Goal: Information Seeking & Learning: Learn about a topic

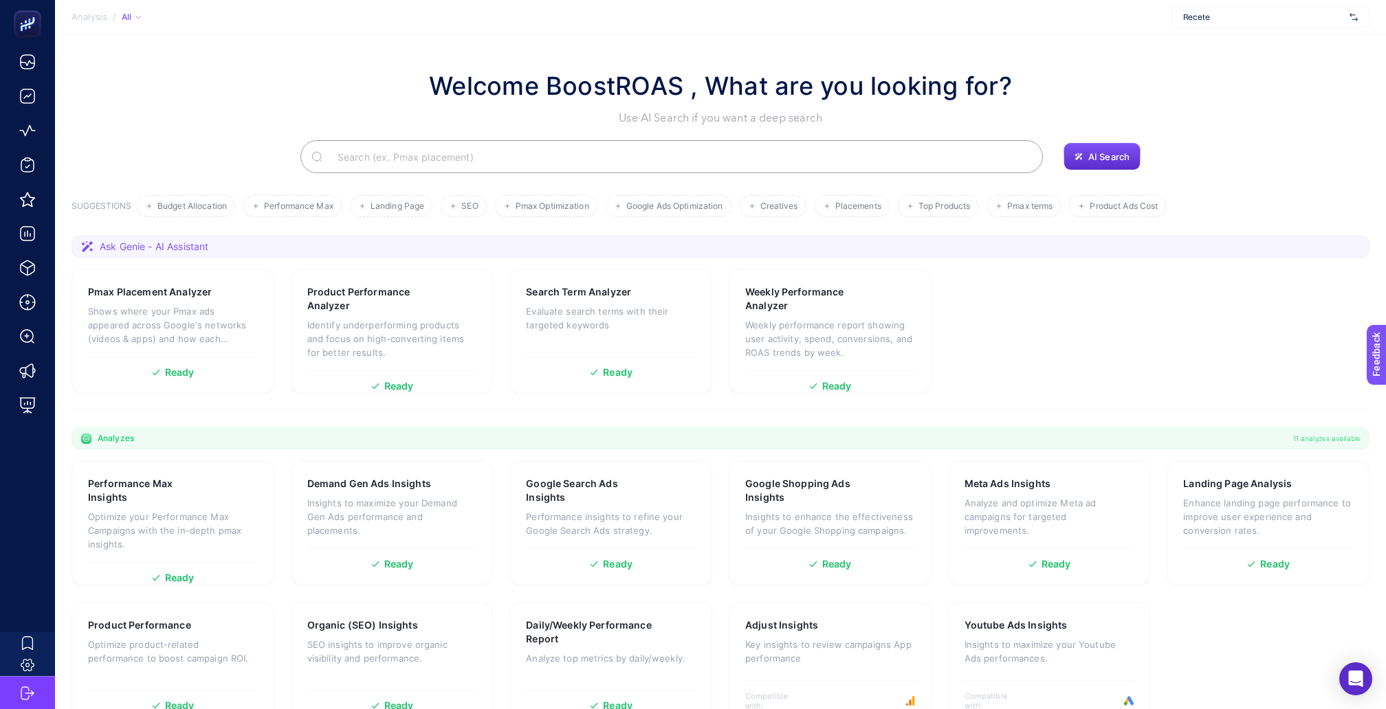
click at [1229, 22] on div "Recete" at bounding box center [1270, 17] width 198 height 22
type input "mısı"
click at [1223, 64] on div "[DEMOGRAPHIC_DATA]" at bounding box center [1270, 67] width 197 height 22
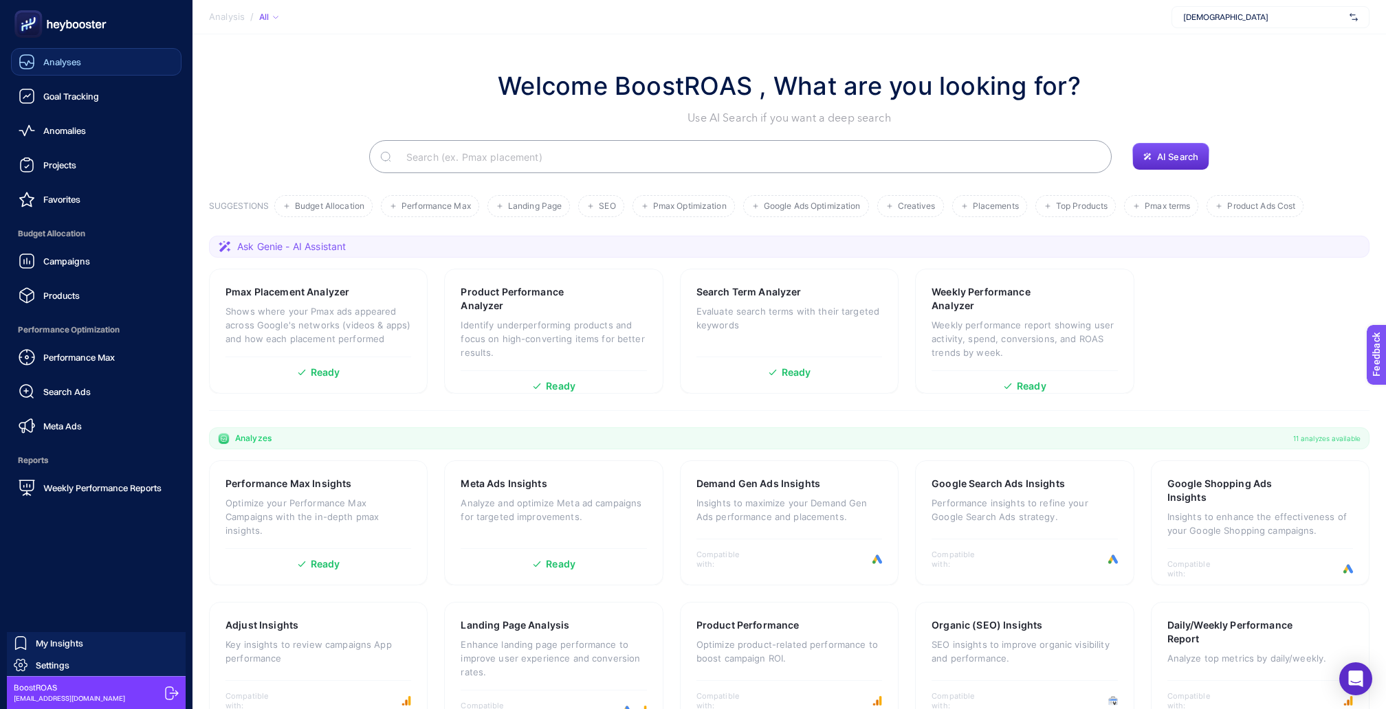
click at [89, 69] on link "Analyses" at bounding box center [96, 61] width 170 height 27
click at [119, 164] on link "Projects" at bounding box center [96, 164] width 170 height 27
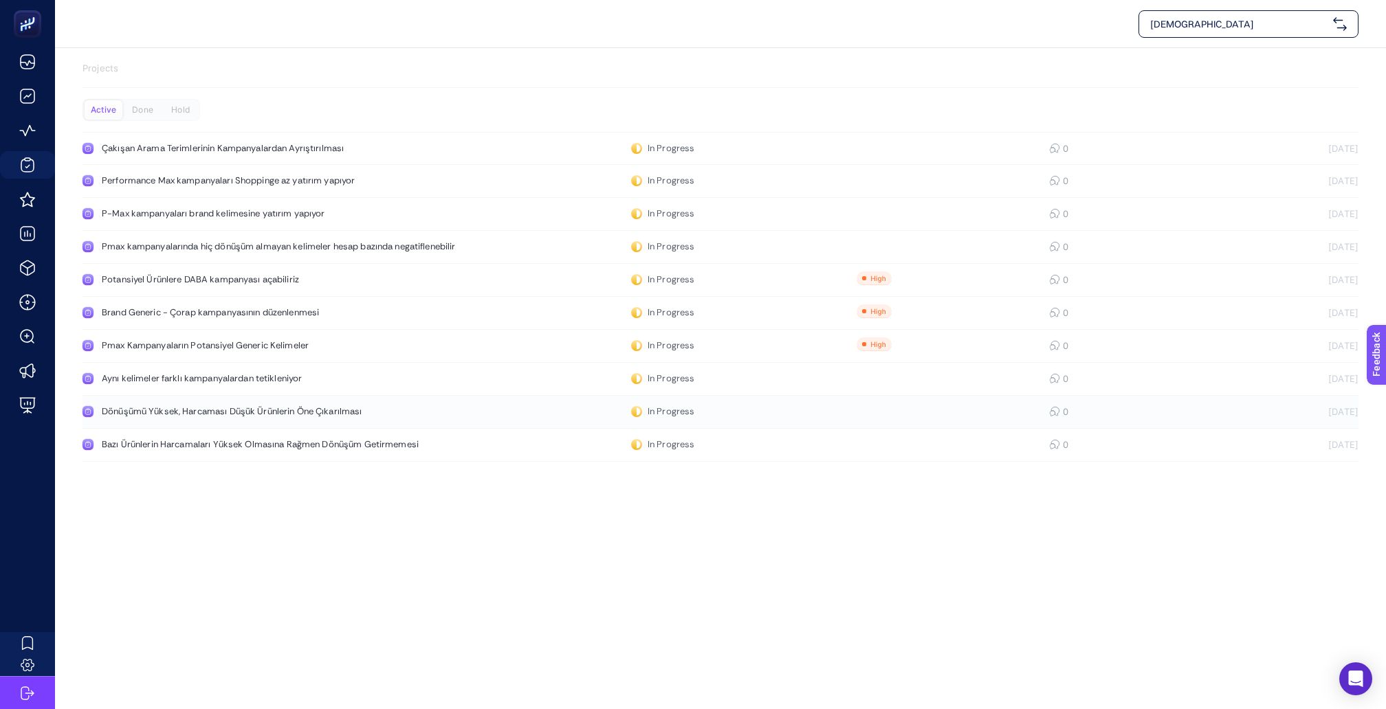
click at [177, 396] on link "Dönüşümü Yüksek, Harcaması Düşük Ürünlerin Öne Çıkarılması In Progress 0 [DATE]" at bounding box center [720, 412] width 1276 height 33
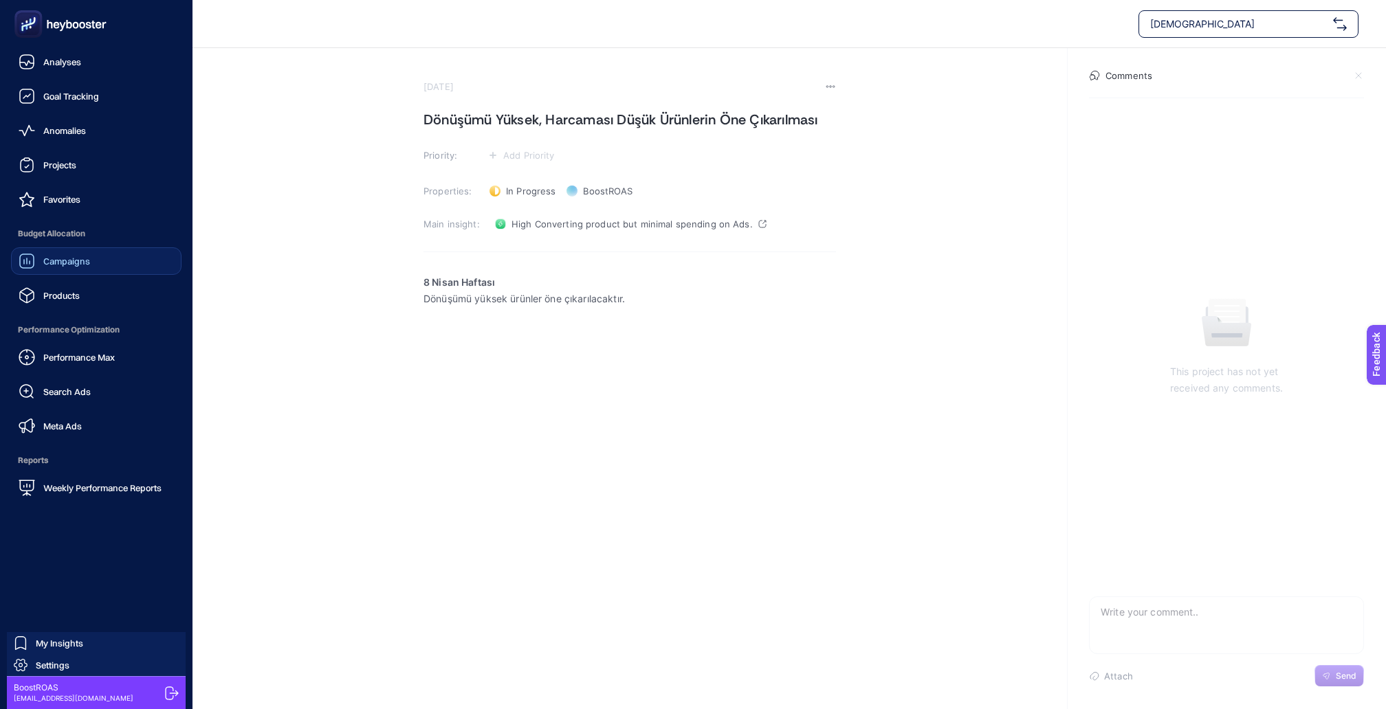
click at [86, 256] on span "Campaigns" at bounding box center [66, 261] width 47 height 11
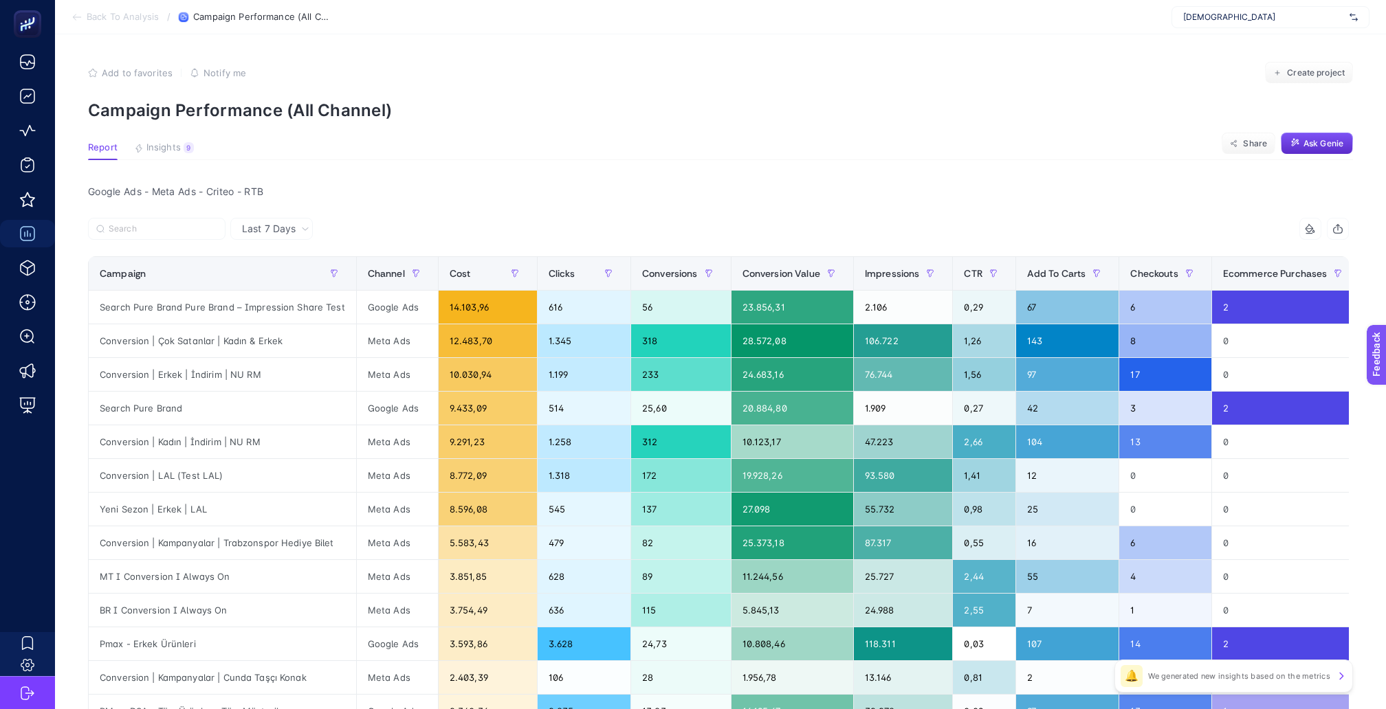
click at [142, 21] on span "Back To Analysis" at bounding box center [123, 17] width 72 height 11
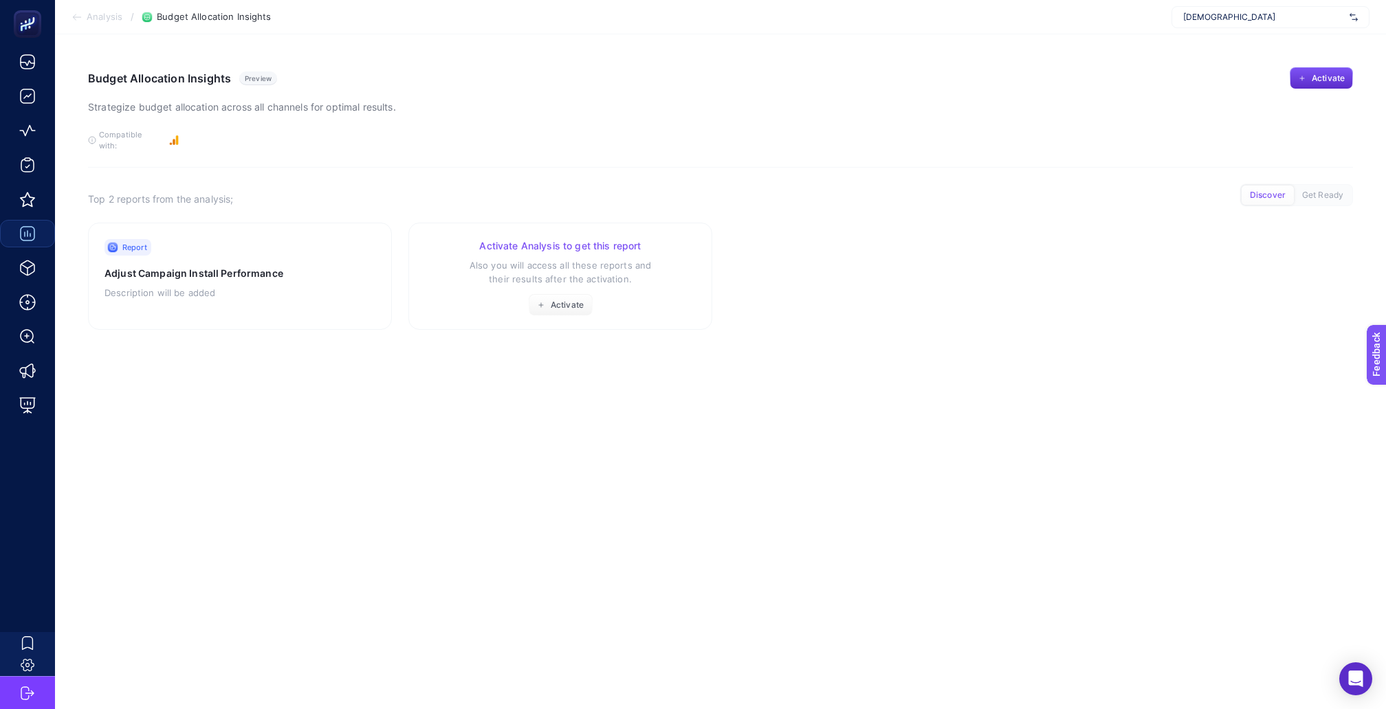
click at [541, 258] on p "Also you will access all these reports and their results after the activation." at bounding box center [560, 271] width 271 height 27
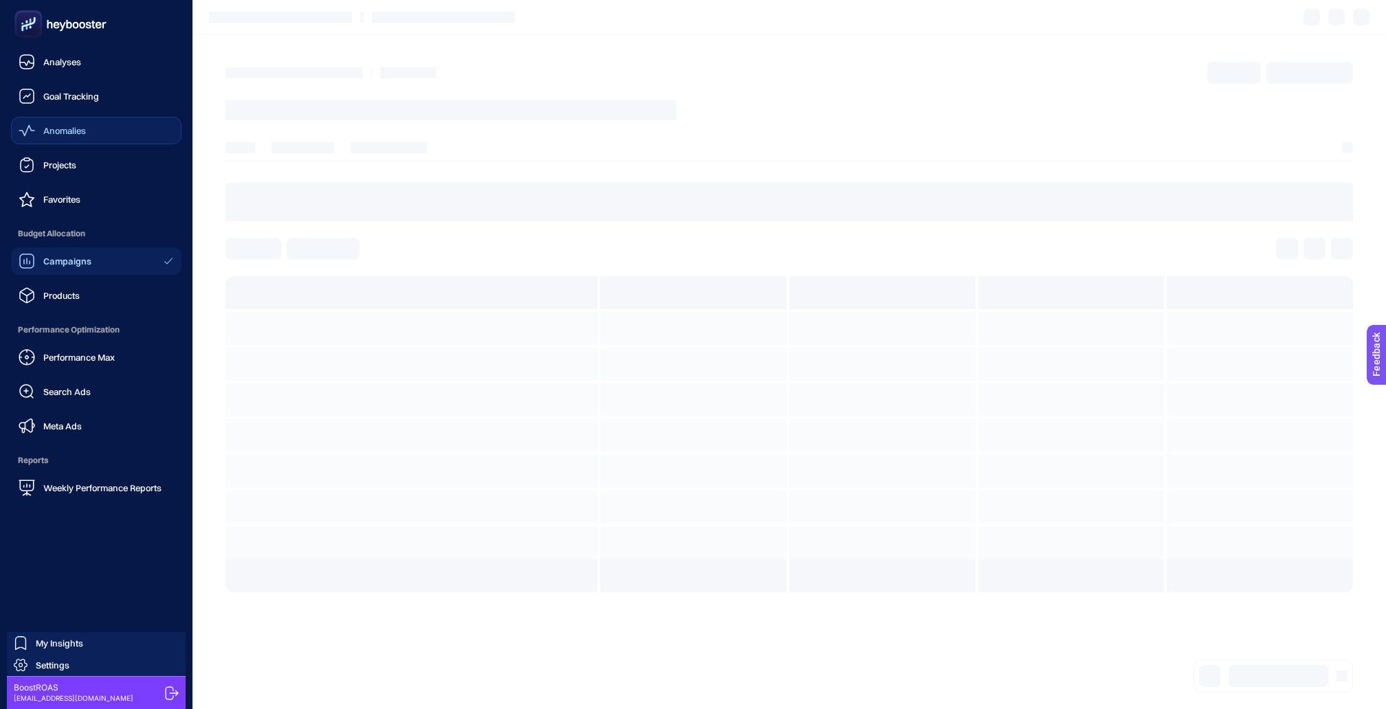
click at [87, 117] on link "Anomalies" at bounding box center [96, 130] width 170 height 27
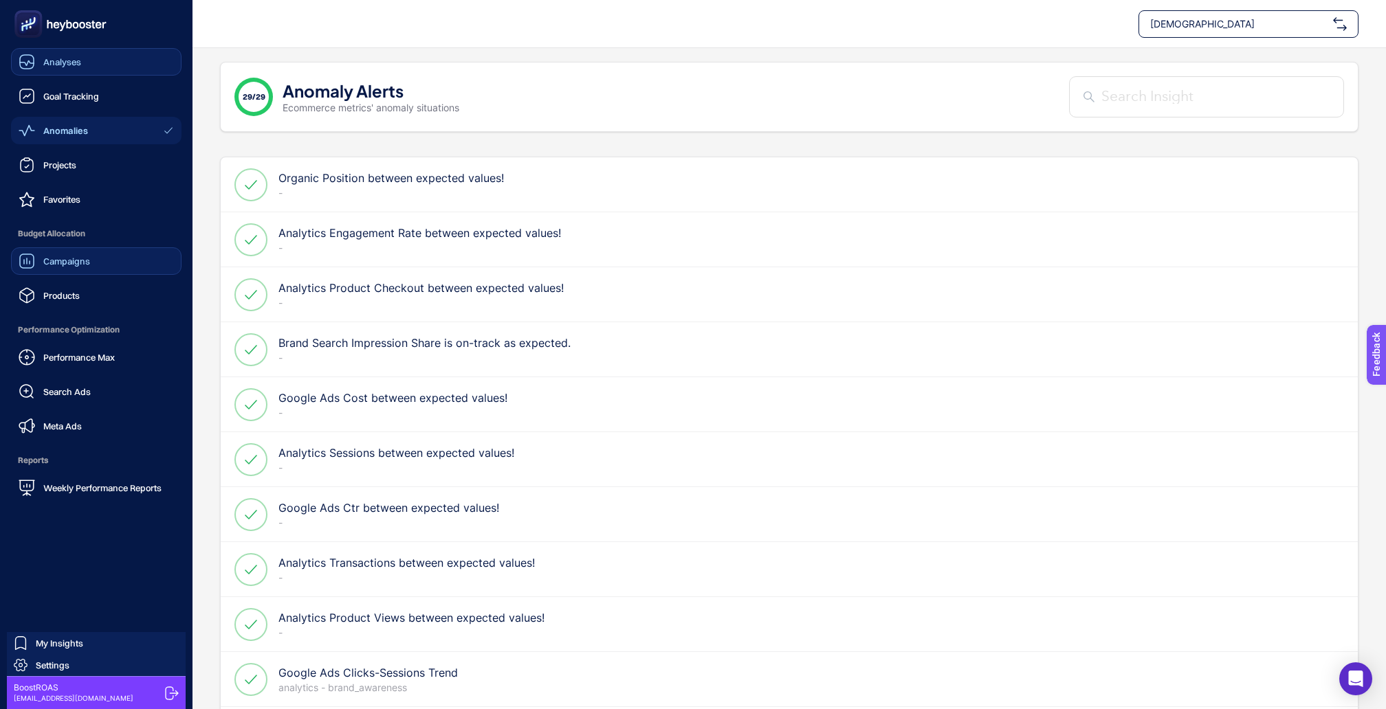
click at [101, 68] on link "Analyses" at bounding box center [96, 61] width 170 height 27
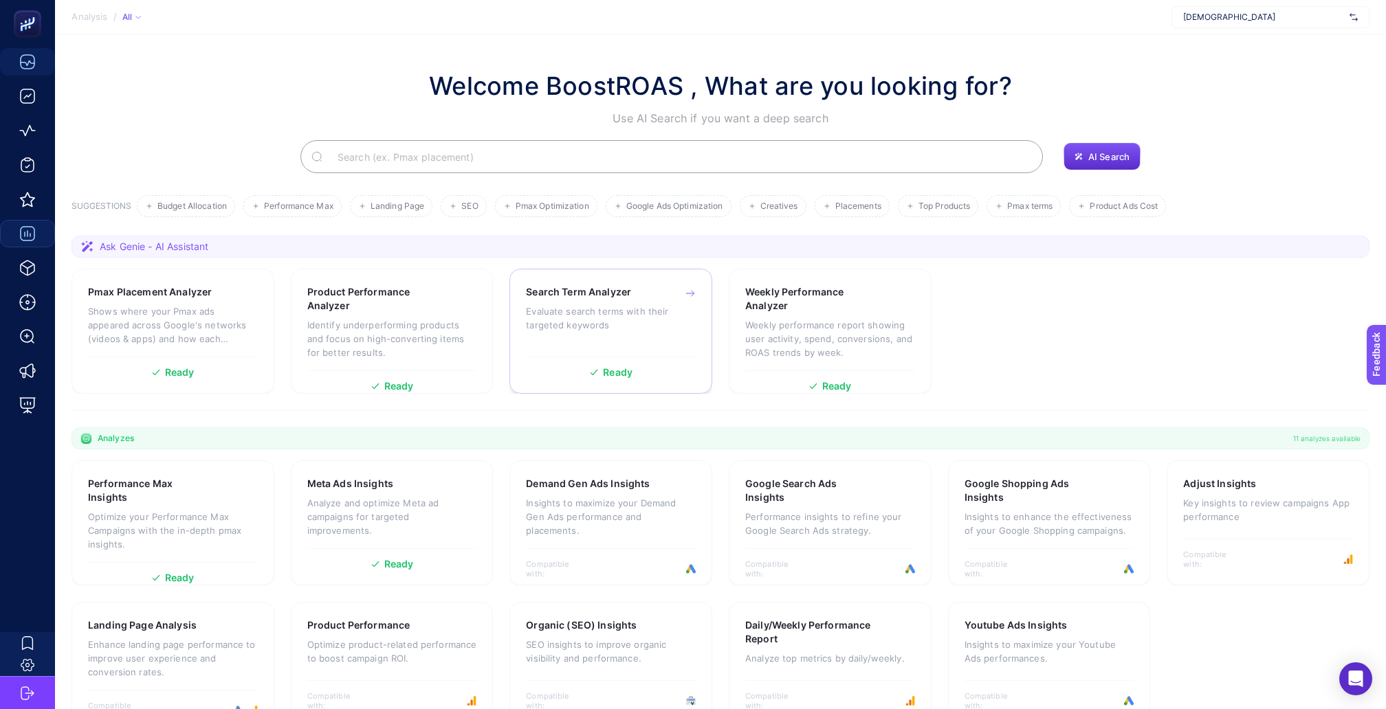
click at [604, 318] on div "Search Term Analyzer Evaluate search terms with their targeted keywords" at bounding box center [611, 317] width 170 height 65
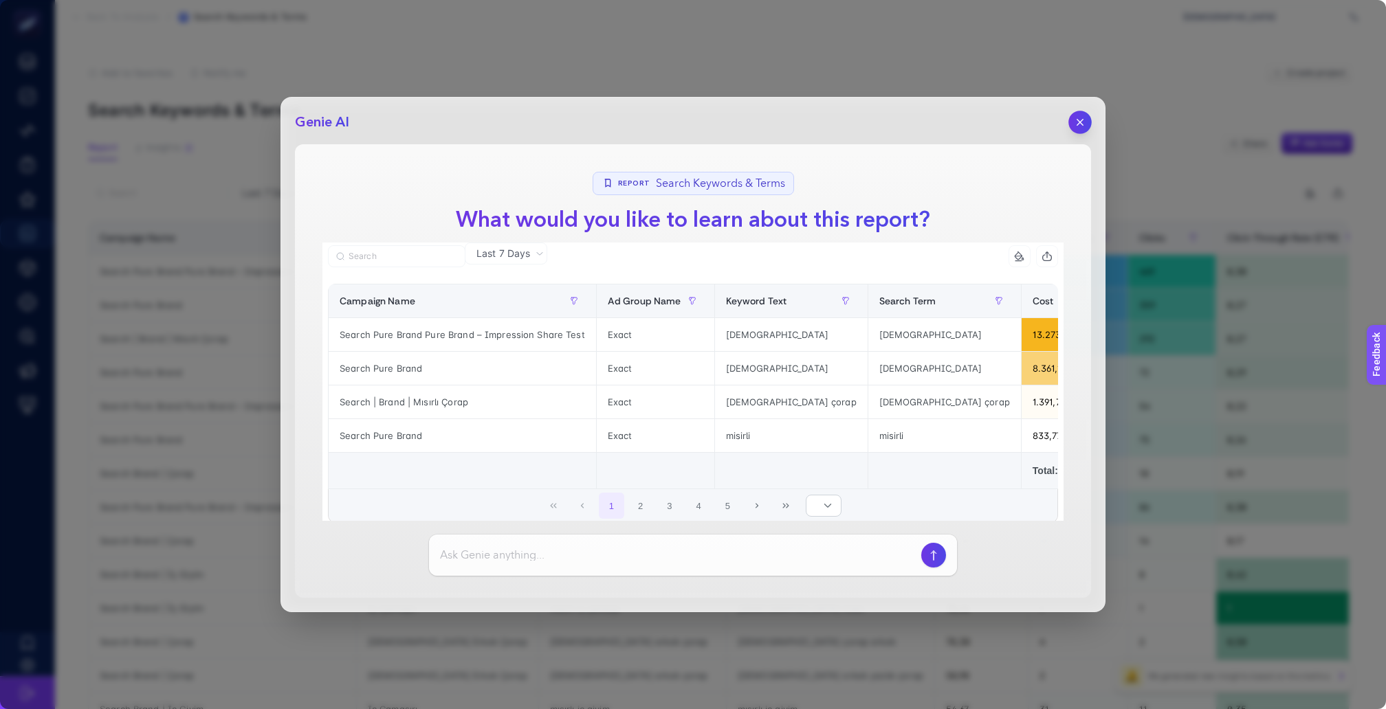
click at [1085, 117] on icon "button" at bounding box center [1080, 123] width 12 height 12
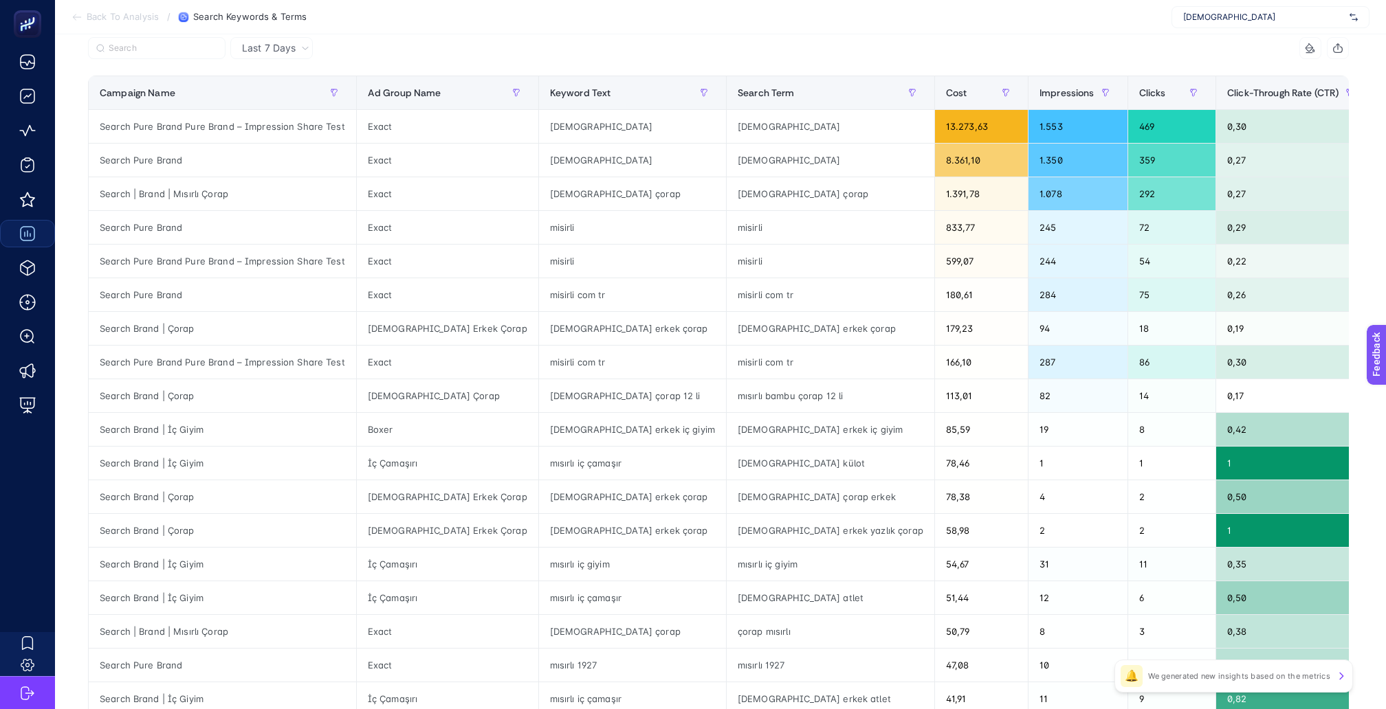
scroll to position [333, 0]
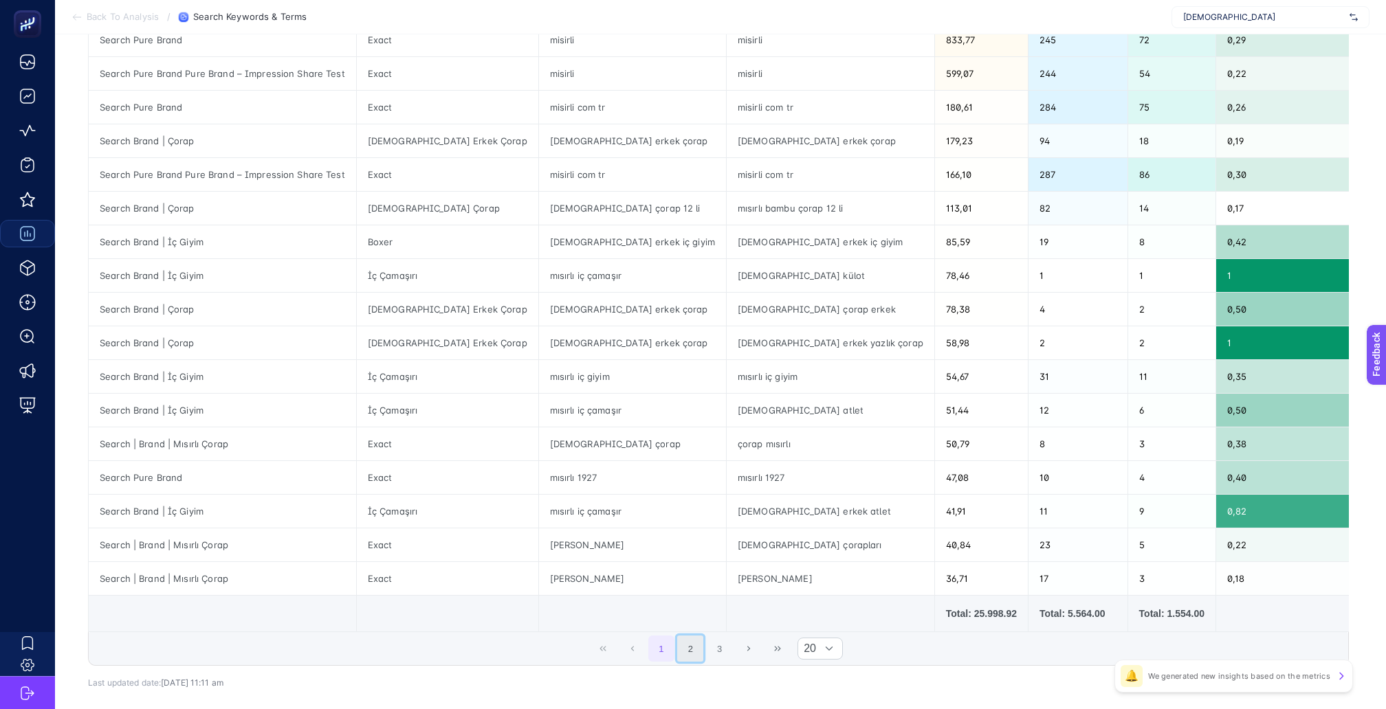
click at [688, 636] on button "2" at bounding box center [690, 649] width 26 height 26
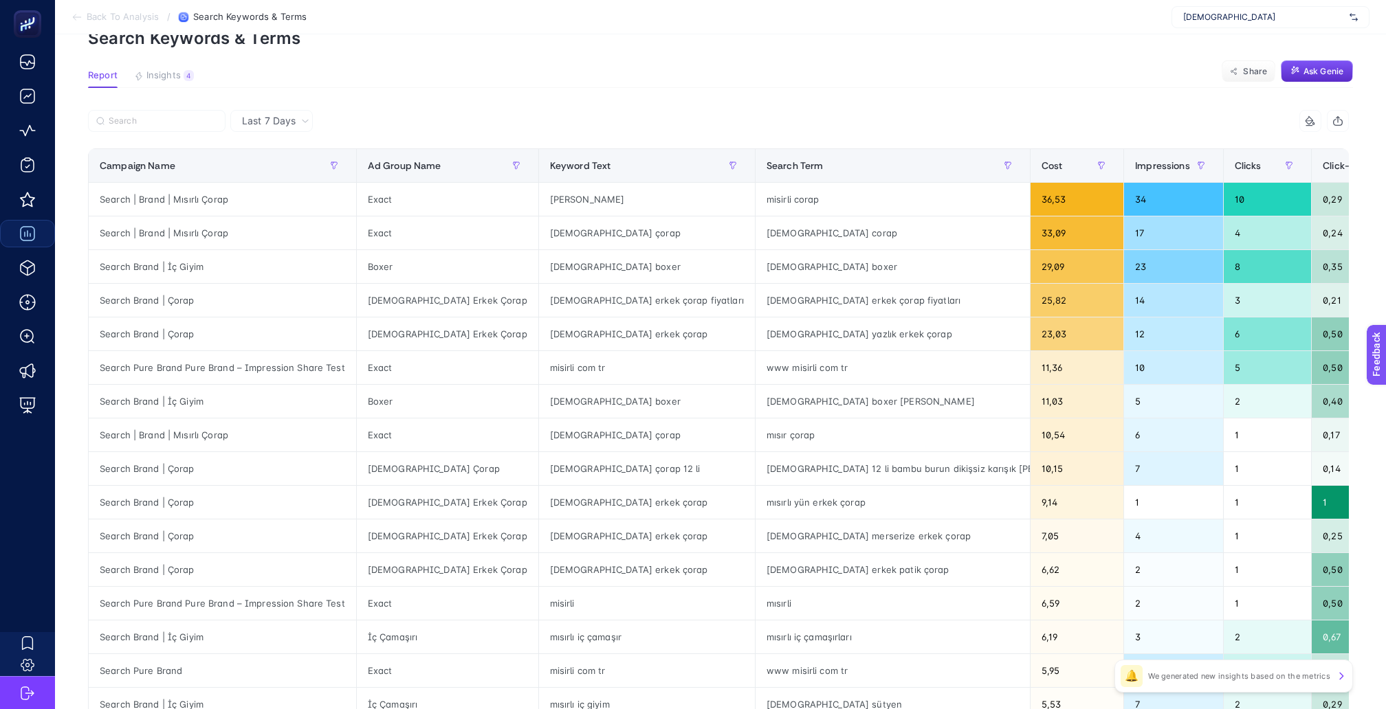
scroll to position [0, 0]
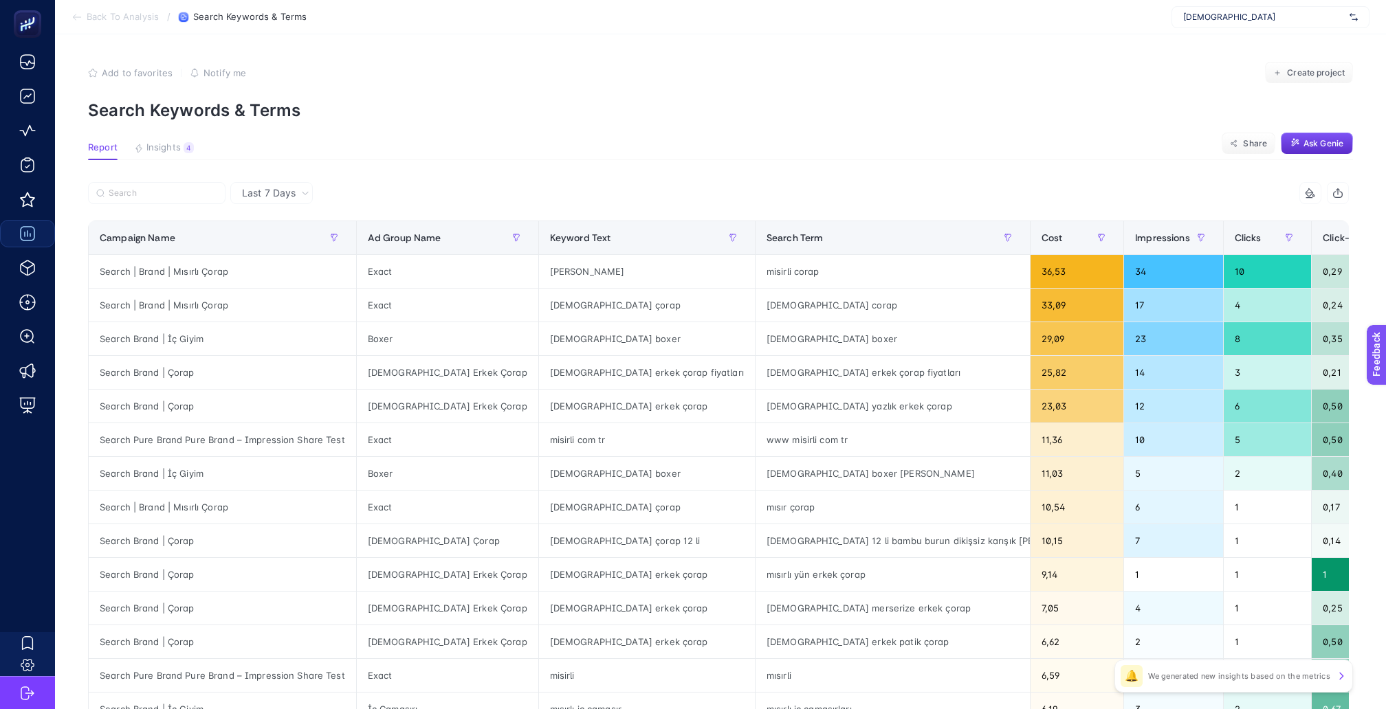
click at [254, 171] on article "Add to favorites false Notify me Create project Search Keywords & Terms Report …" at bounding box center [720, 571] width 1331 height 1074
click at [254, 186] on span "Last 7 Days" at bounding box center [269, 193] width 54 height 14
click at [184, 143] on div "4" at bounding box center [189, 147] width 10 height 11
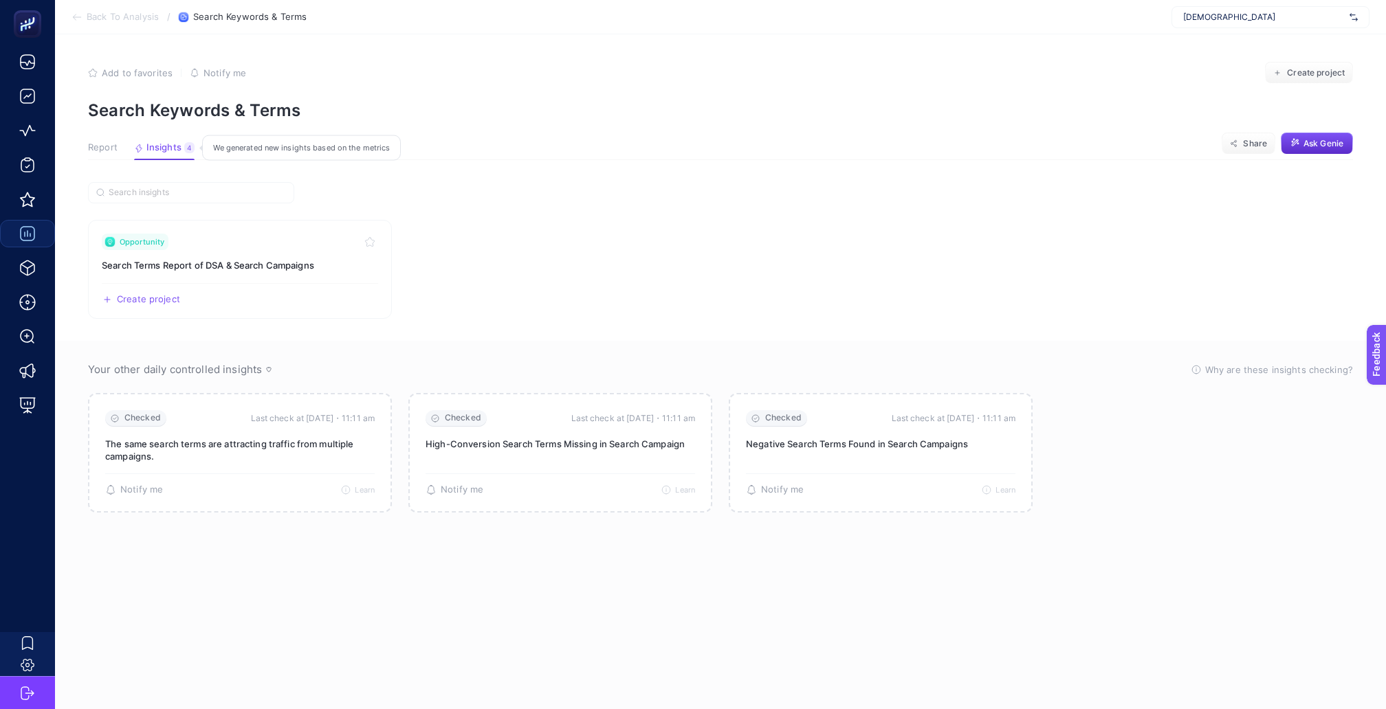
click at [184, 143] on div "4" at bounding box center [189, 147] width 10 height 11
click at [242, 267] on link "Opportunity Search Terms Report of DSA & Search Campaigns Create project Share" at bounding box center [240, 269] width 304 height 99
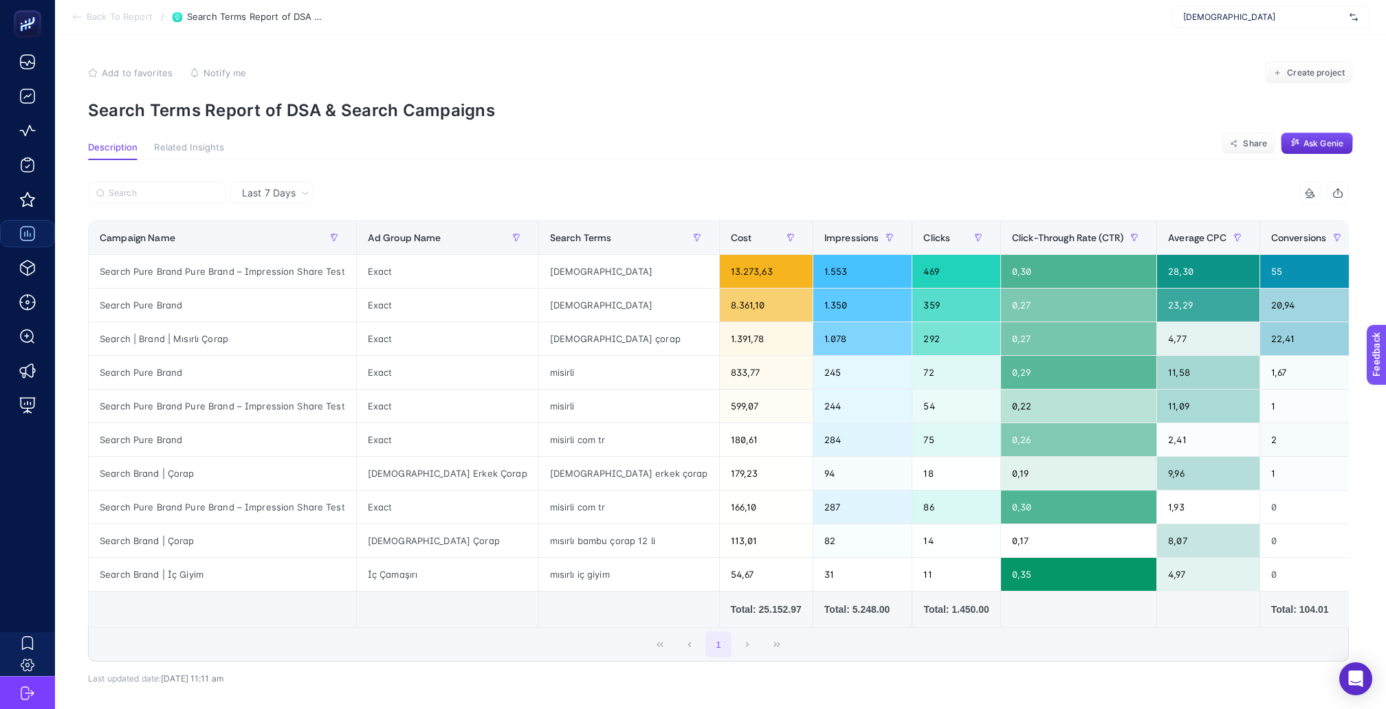
click at [109, 22] on span "Back To Report" at bounding box center [120, 17] width 66 height 11
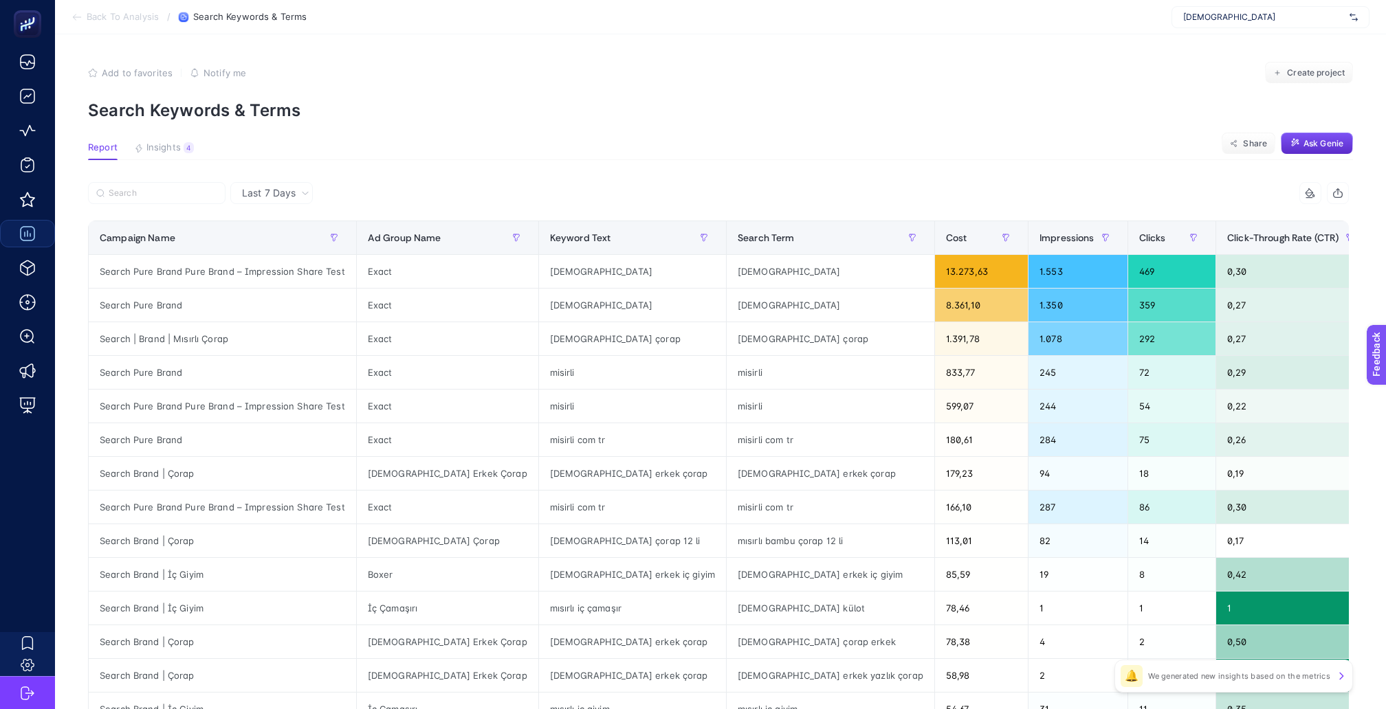
click at [116, 18] on span "Back To Analysis" at bounding box center [123, 17] width 72 height 11
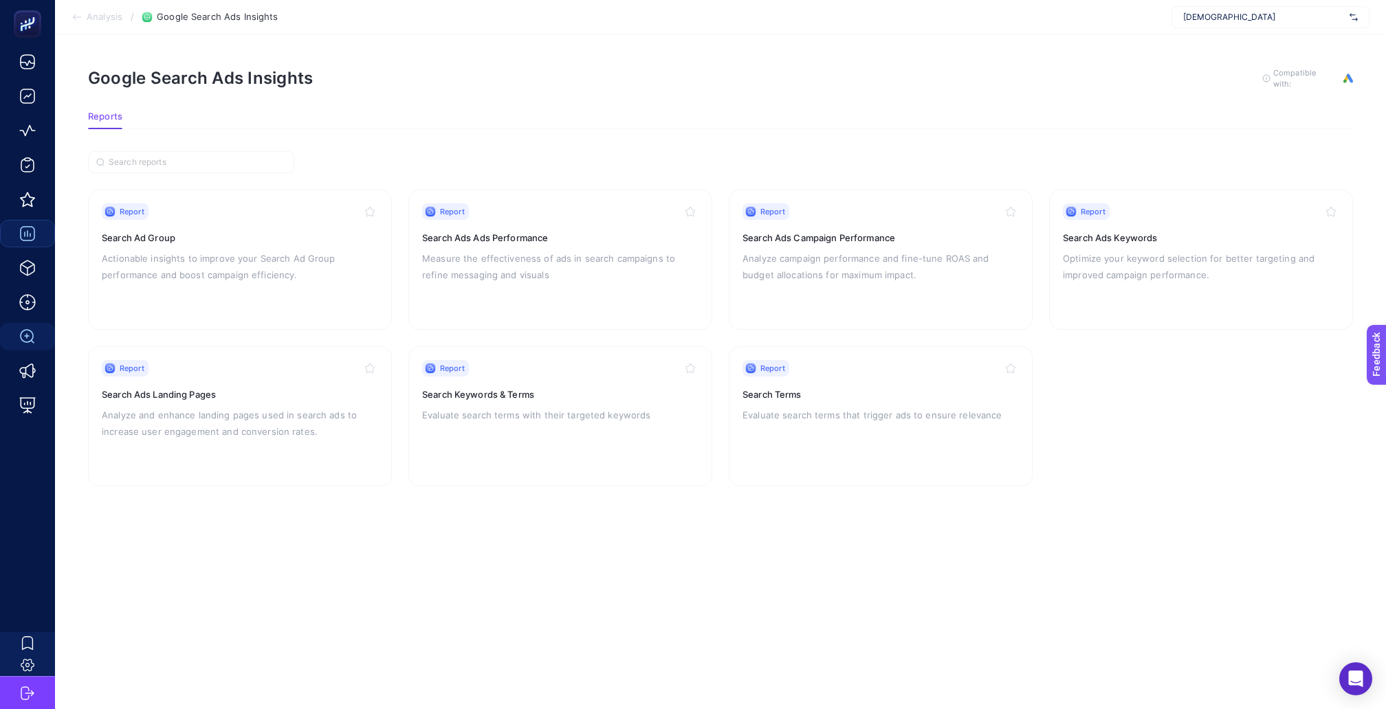
click at [93, 10] on section "Analysis / Google Search Ads Insights Mısırlı" at bounding box center [720, 17] width 1331 height 34
click at [91, 19] on span "Analysis" at bounding box center [105, 17] width 36 height 11
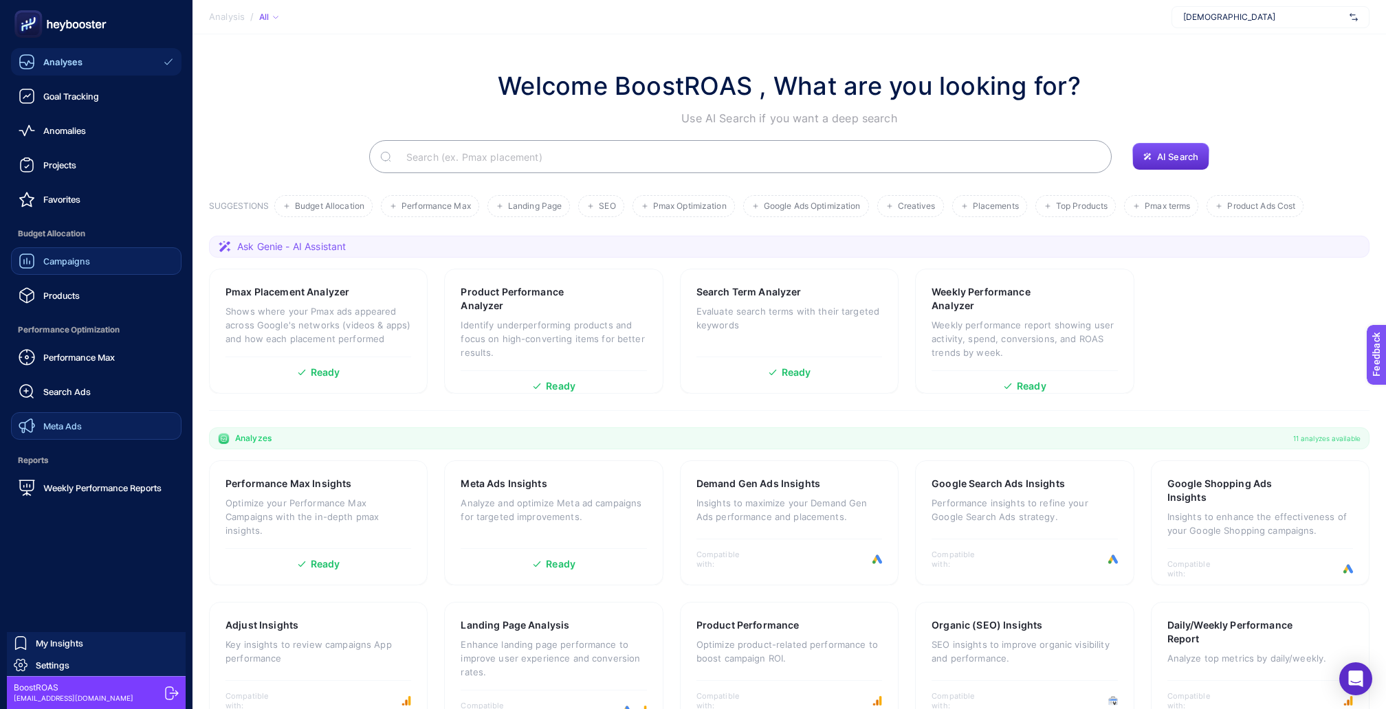
click at [76, 412] on link "Meta Ads" at bounding box center [96, 425] width 170 height 27
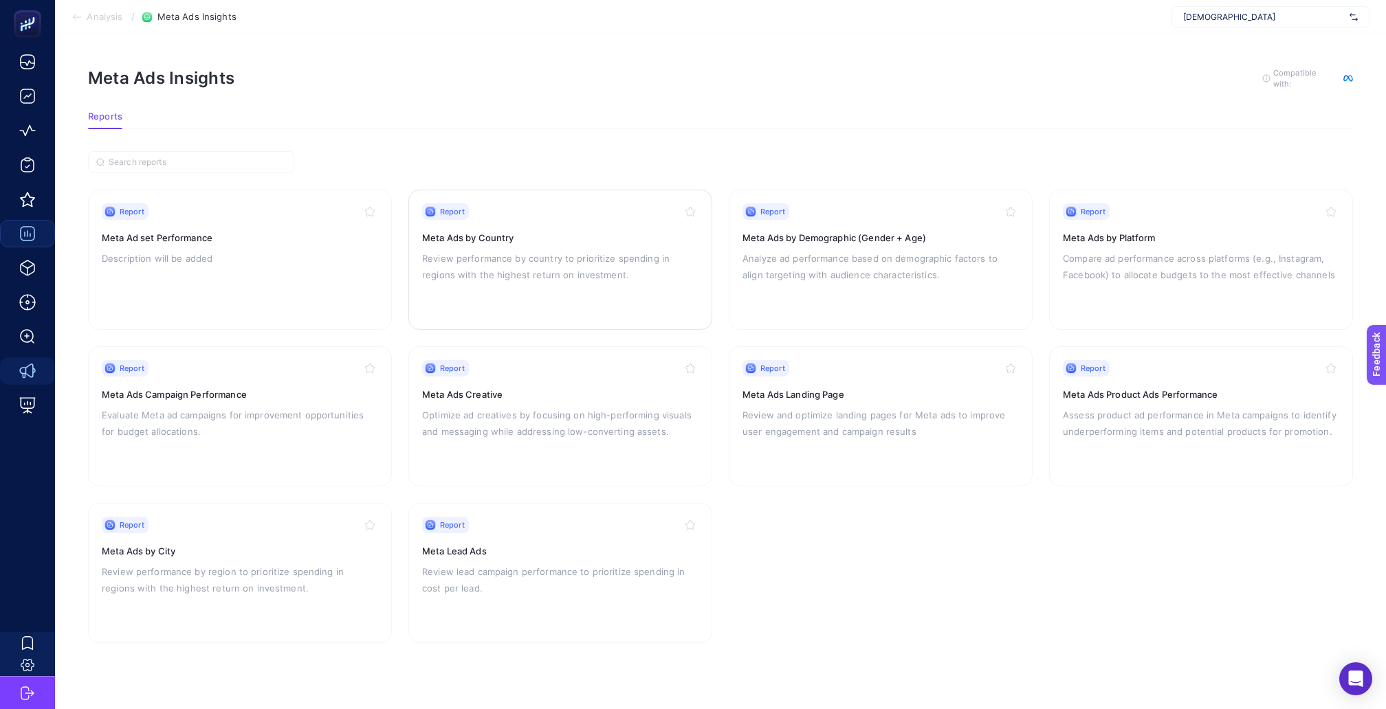
click at [472, 276] on div "Report Meta Ads by Country Review performance by country to prioritize spending…" at bounding box center [560, 259] width 276 height 113
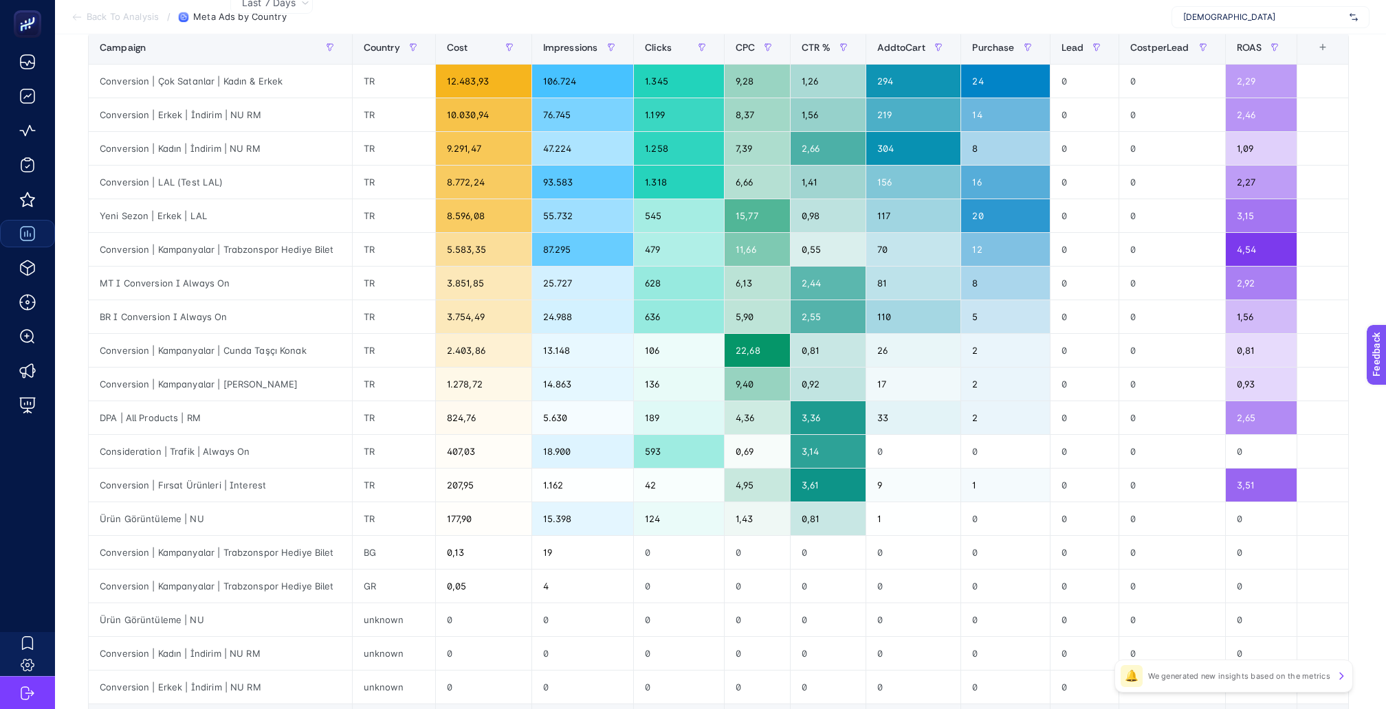
scroll to position [146, 0]
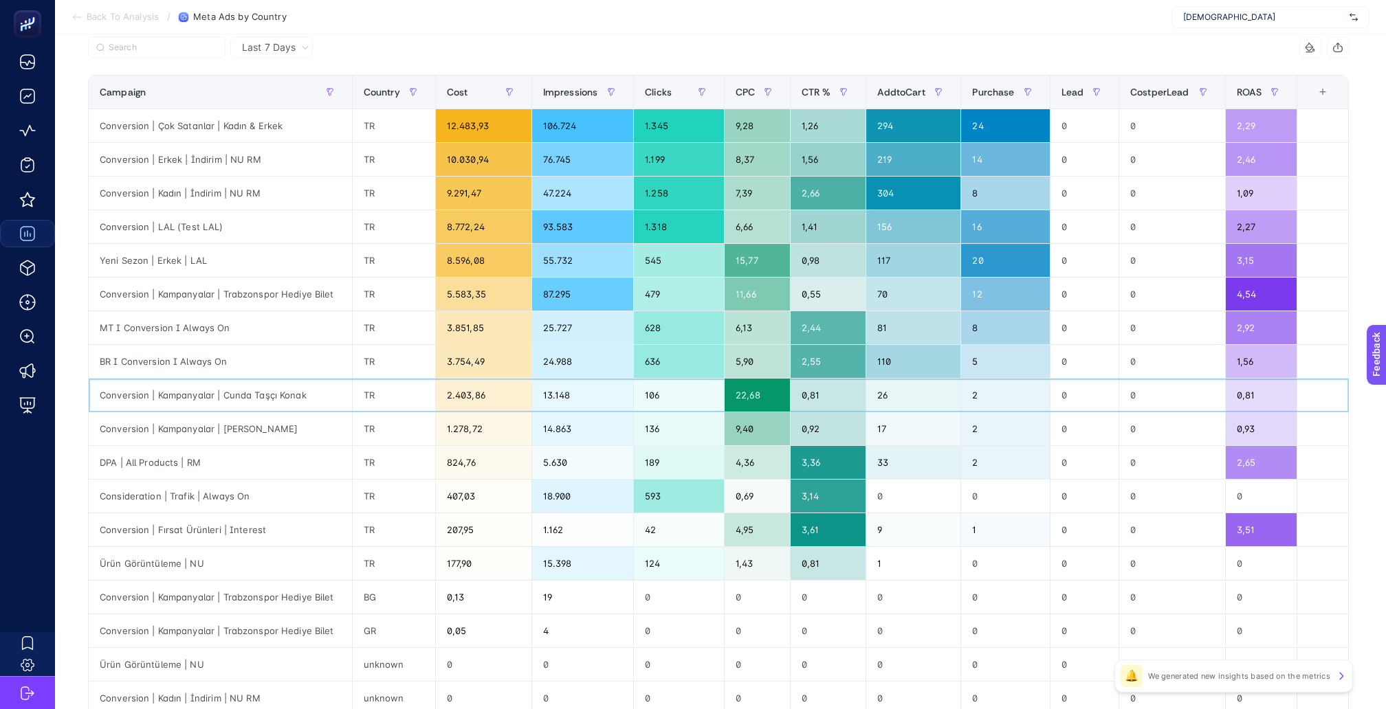
click at [288, 379] on div "Conversion | Kampanyalar | Cunda Taşçı Konak" at bounding box center [220, 395] width 263 height 33
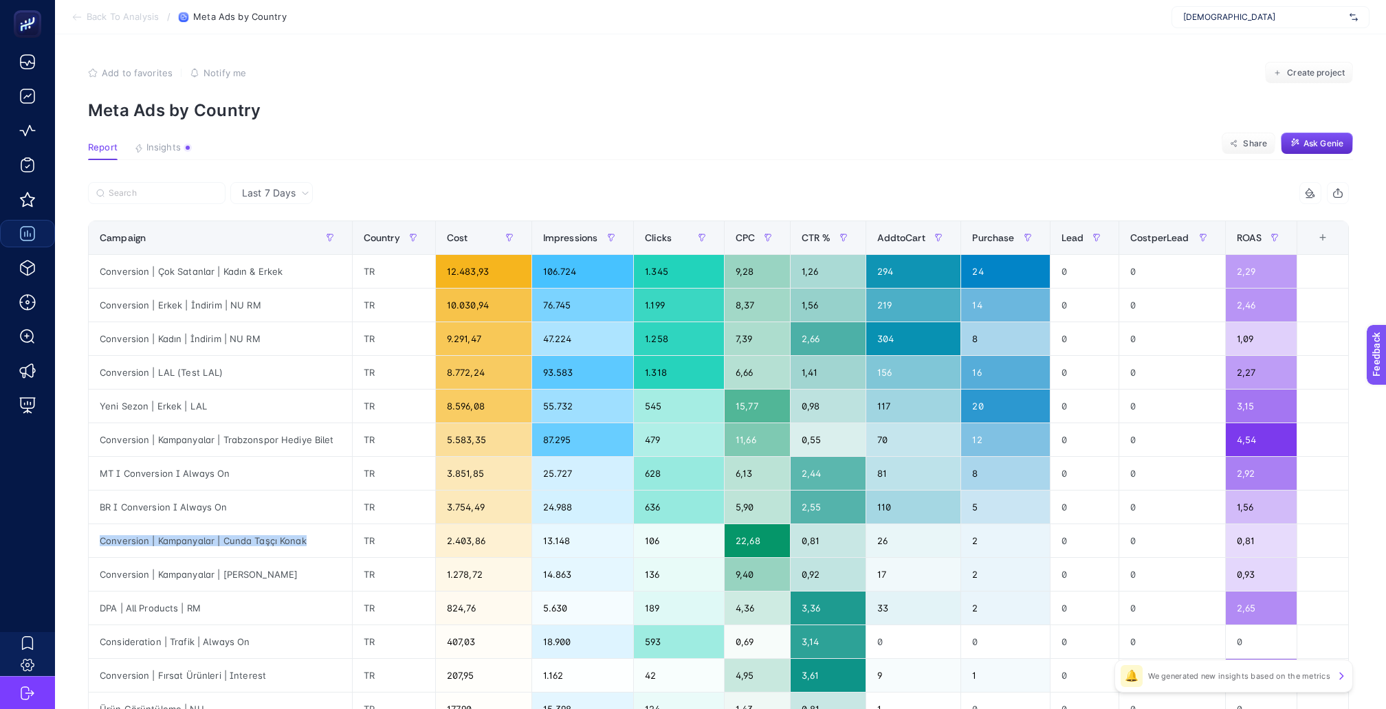
click at [91, 14] on span "Back To Analysis" at bounding box center [123, 17] width 72 height 11
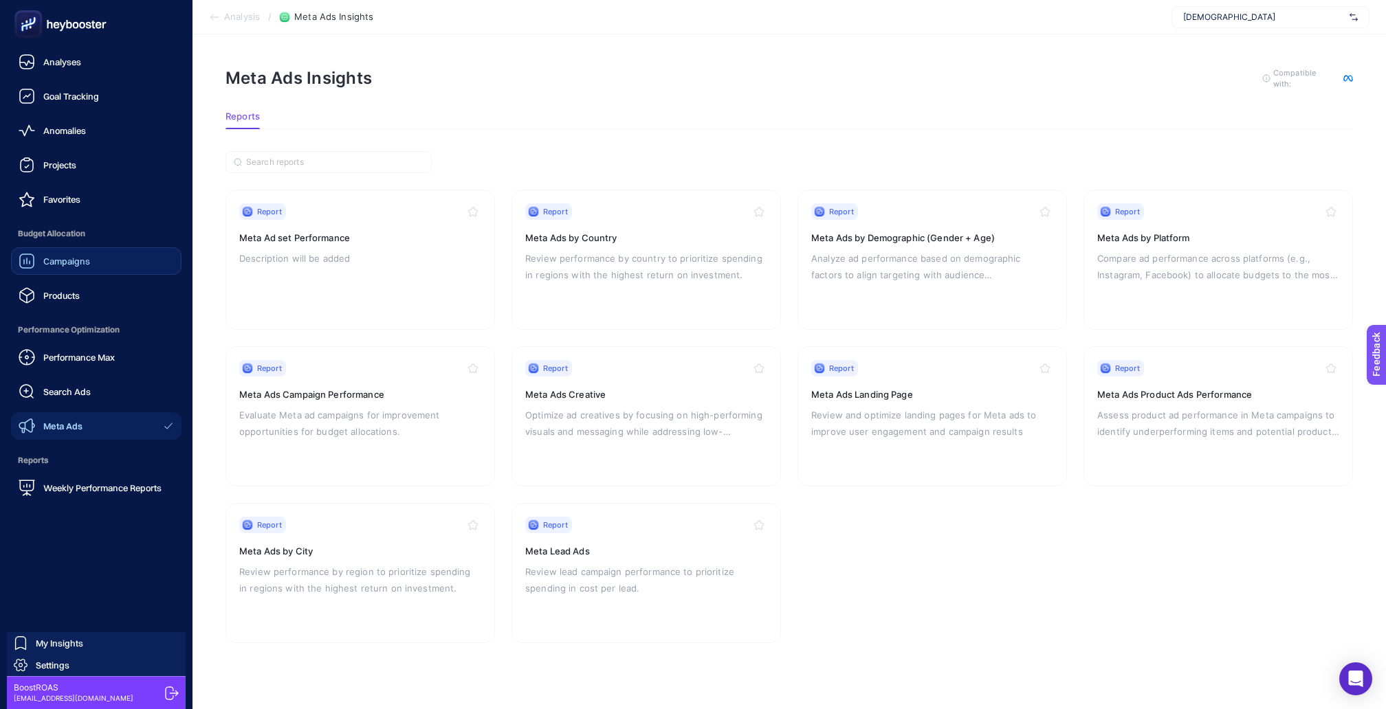
click at [77, 256] on span "Campaigns" at bounding box center [66, 261] width 47 height 11
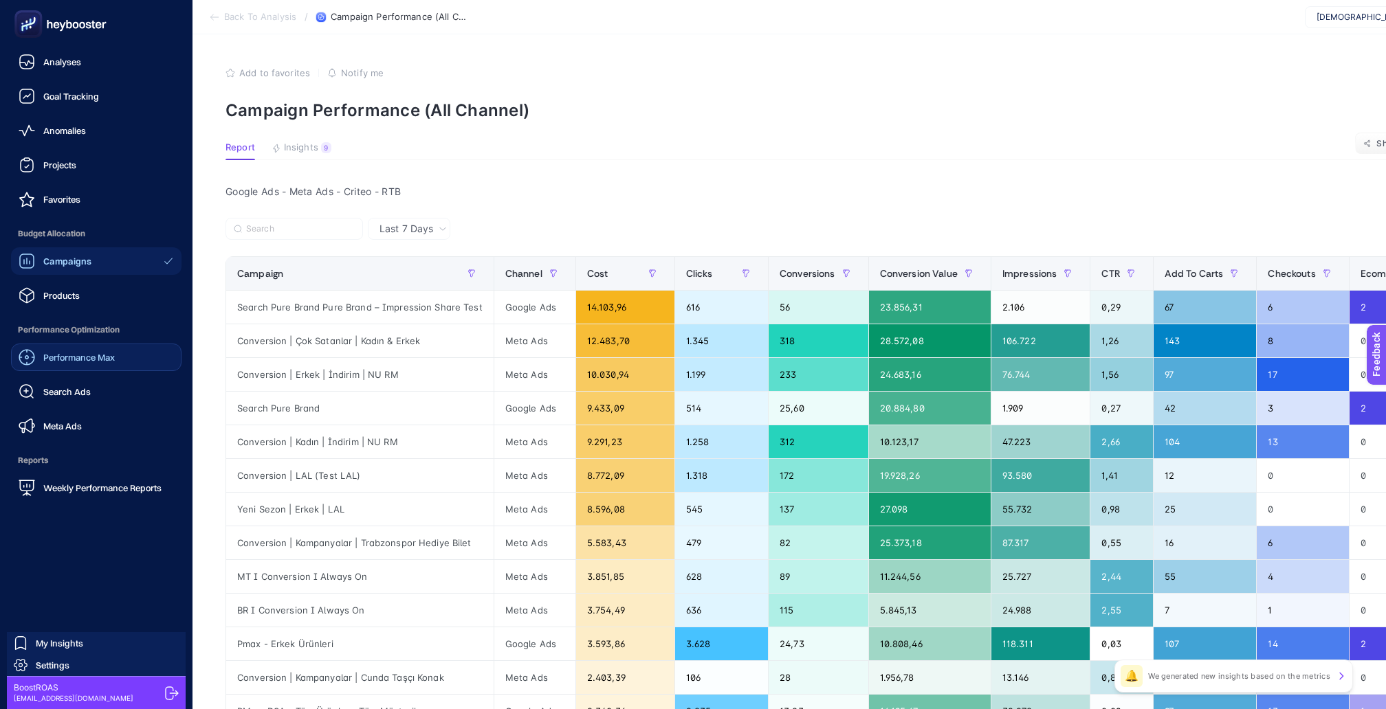
click at [90, 352] on span "Performance Max" at bounding box center [78, 357] width 71 height 11
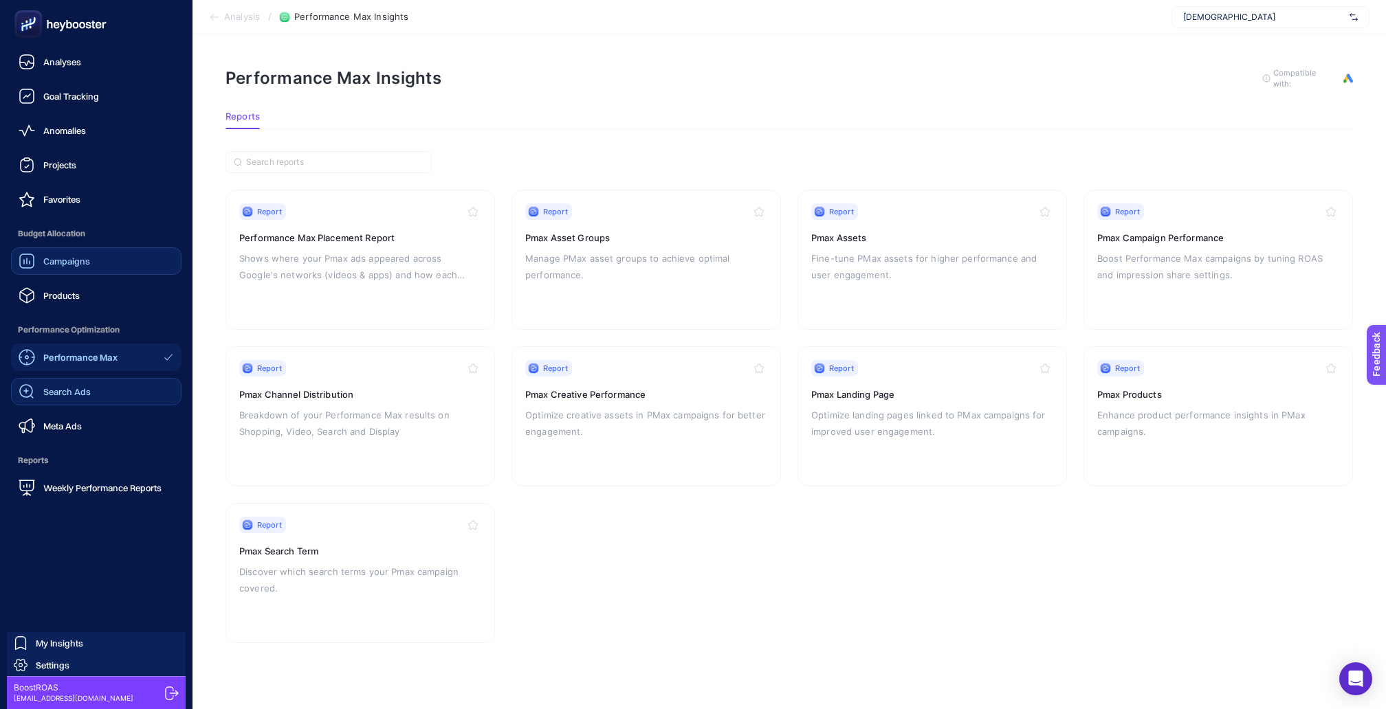
click at [87, 378] on link "Search Ads" at bounding box center [96, 391] width 170 height 27
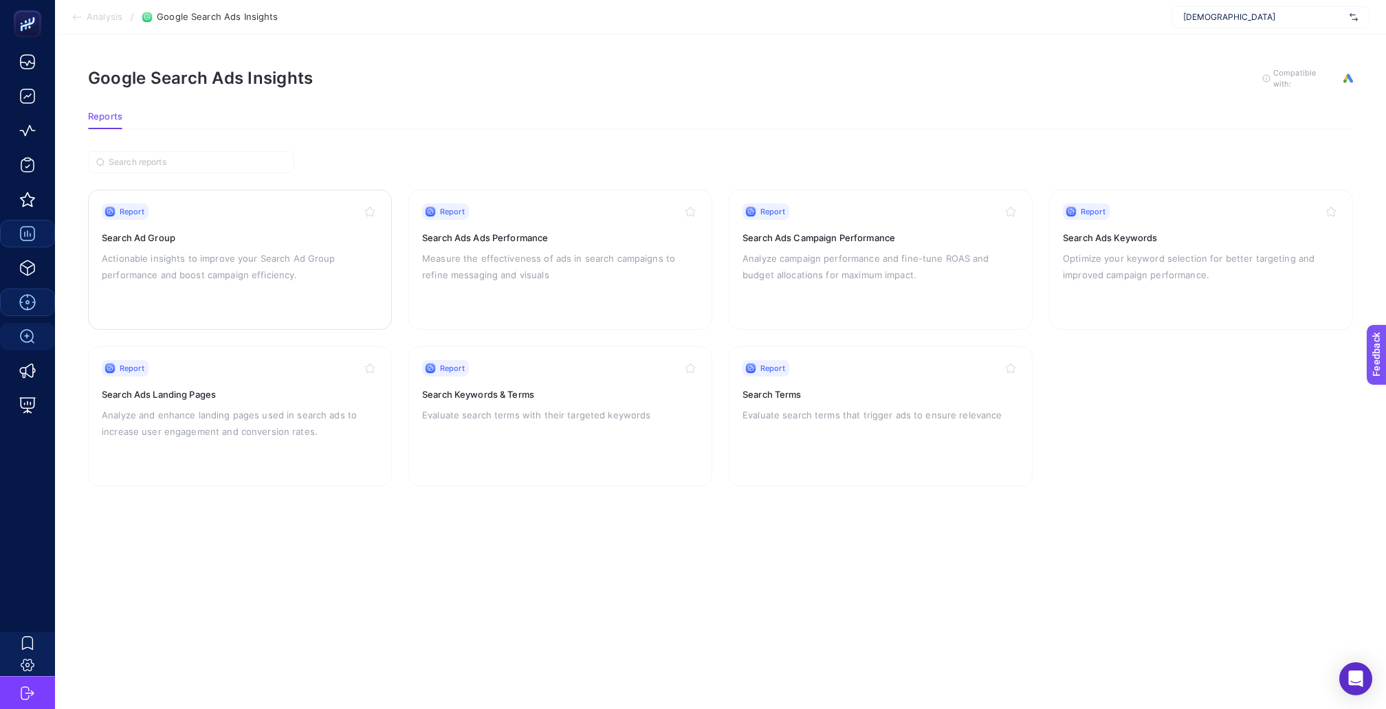
click at [326, 250] on p "Actionable insights to improve your Search Ad Group performance and boost campa…" at bounding box center [240, 266] width 276 height 33
click at [469, 231] on h3 "Search Ads Ads Performance" at bounding box center [560, 238] width 276 height 14
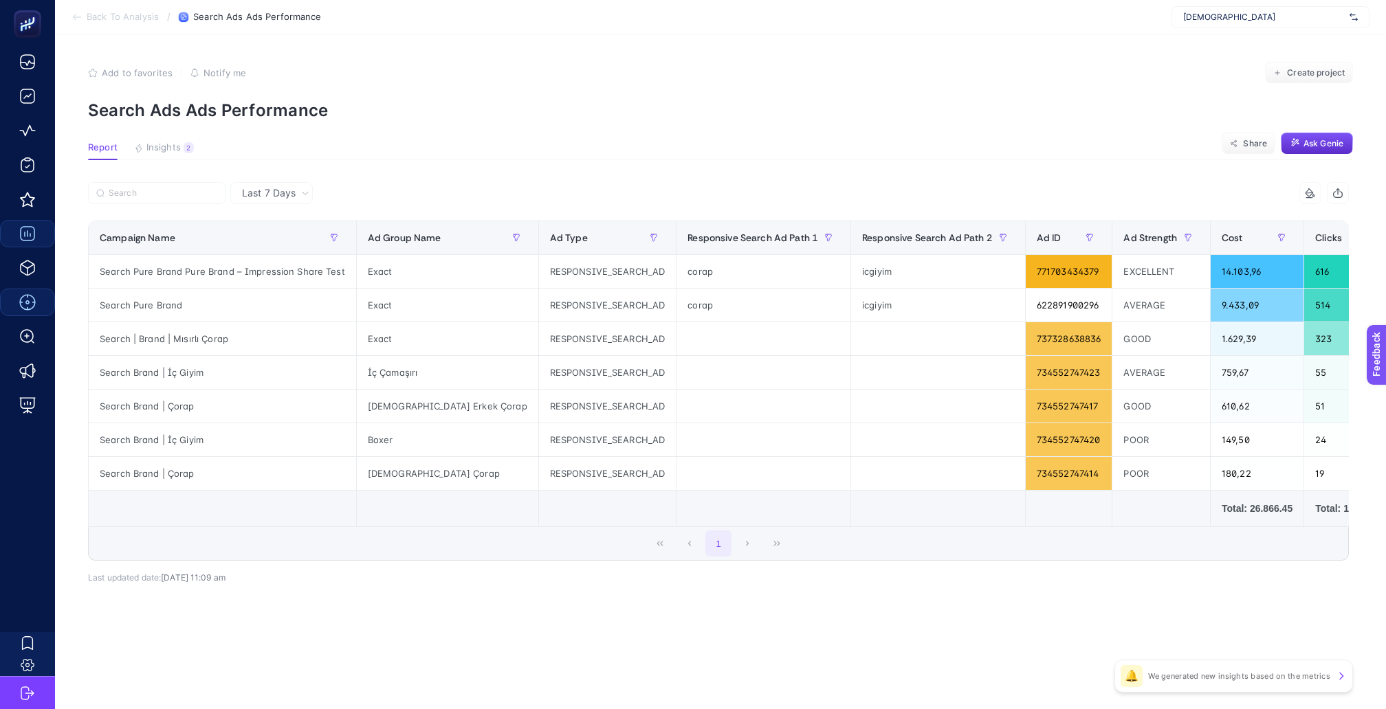
click at [96, 16] on span "Back To Analysis" at bounding box center [123, 17] width 72 height 11
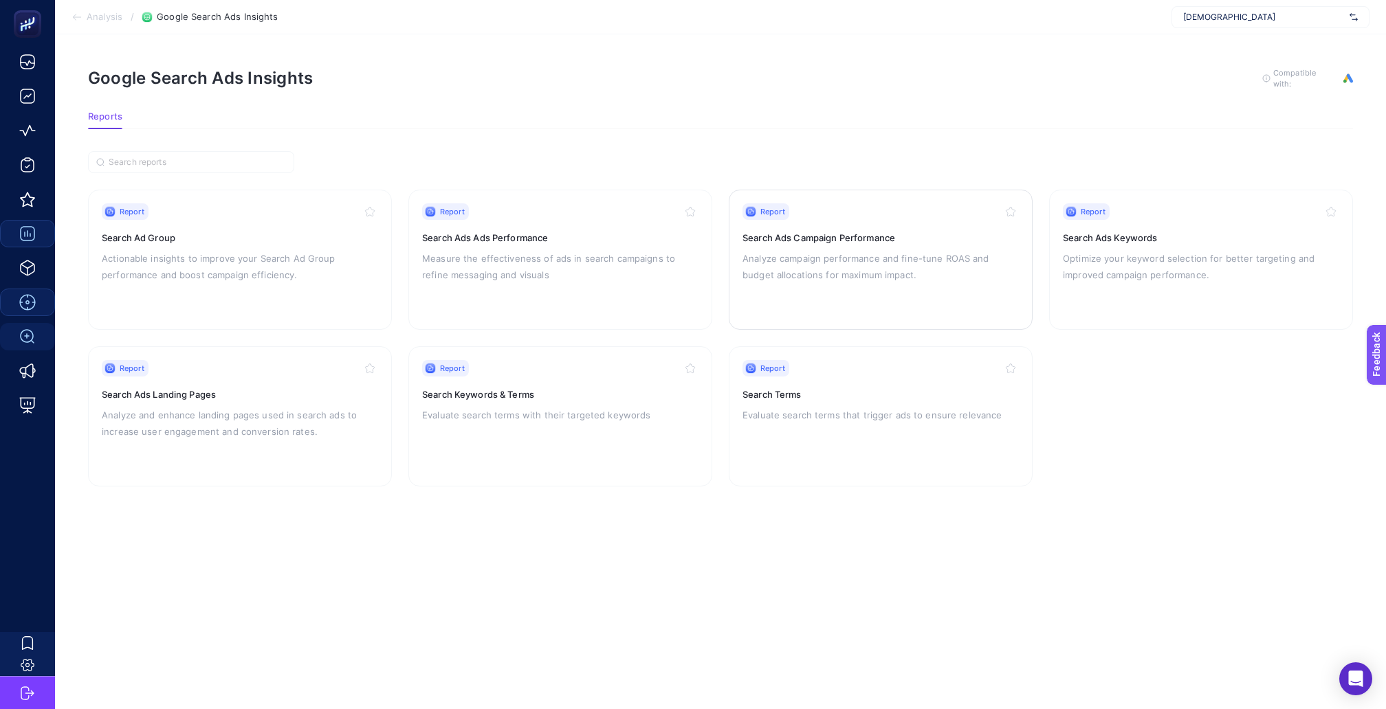
click at [839, 250] on p "Analyze campaign performance and fine-tune ROAS and budget allocations for maxi…" at bounding box center [880, 266] width 276 height 33
click at [858, 412] on div "Report Search Terms Evaluate search terms that trigger ads to ensure relevance" at bounding box center [880, 416] width 276 height 113
